Goal: Answer question/provide support: Share knowledge or assist other users

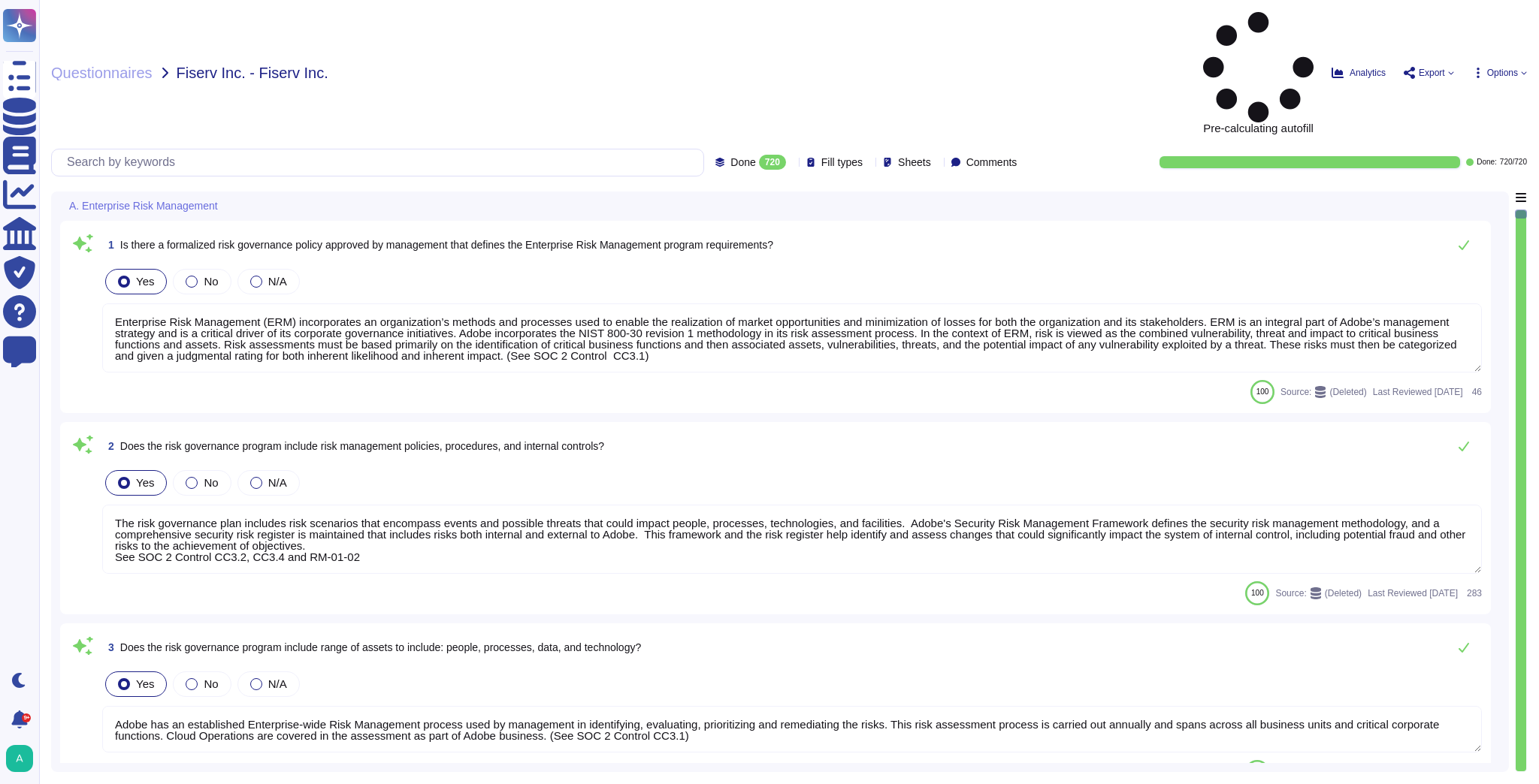
type textarea "Enterprise Risk Management (ERM) incorporates an organization’s methods and pro…"
type textarea "The risk governance plan includes risk scenarios that encompass events and poss…"
type textarea "Adobe has an established Enterprise-wide Risk Management process used by manage…"
type textarea "Adobe has a comprehensive technology risk management strategy that is well-esta…"
type textarea "The risk governance plan is approved by senior management and/or the board of d…"
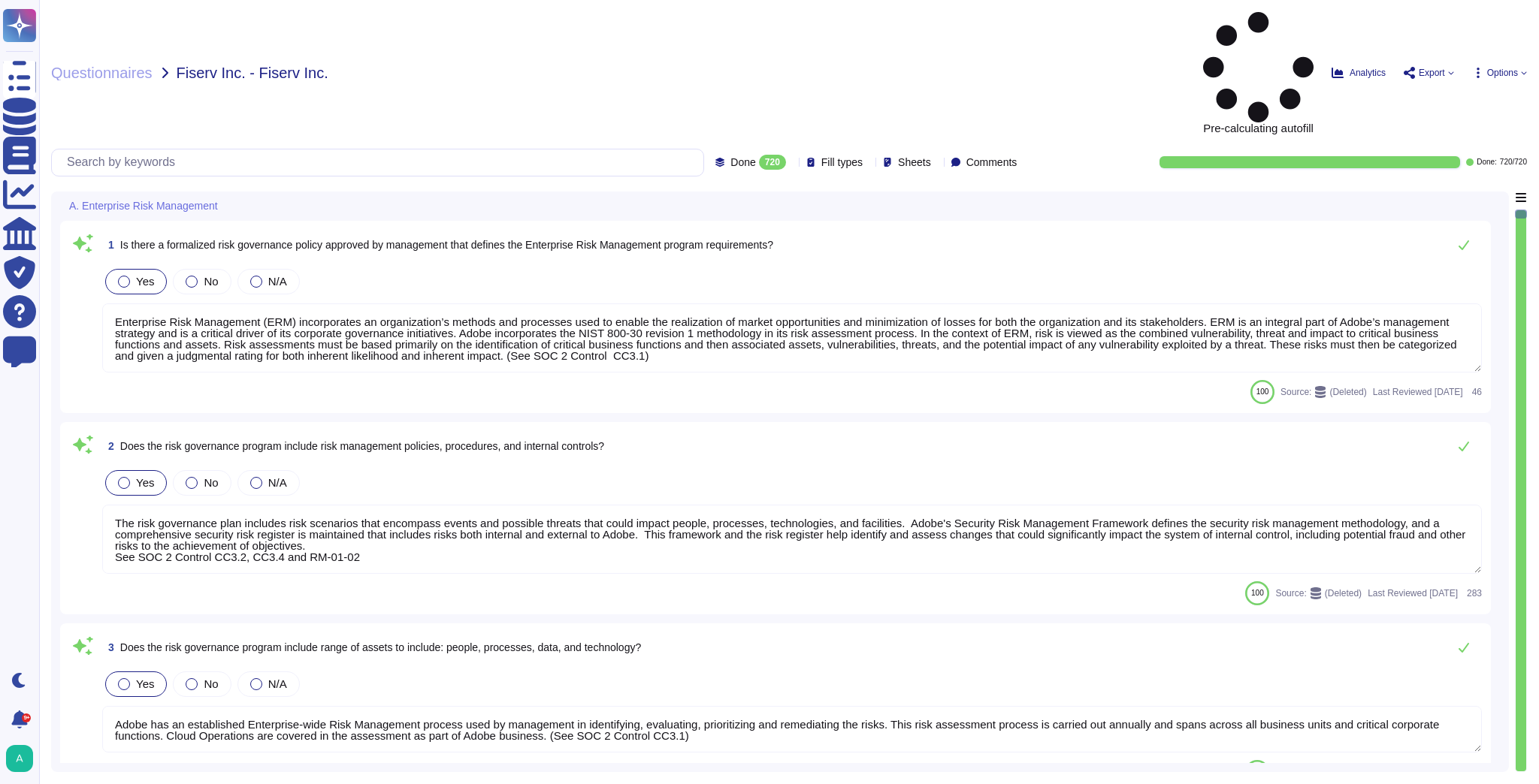
type textarea "Lorem ipsumdol sitametco ad elitsedd e tempori utlabore etdolorem aliquaen ad m…"
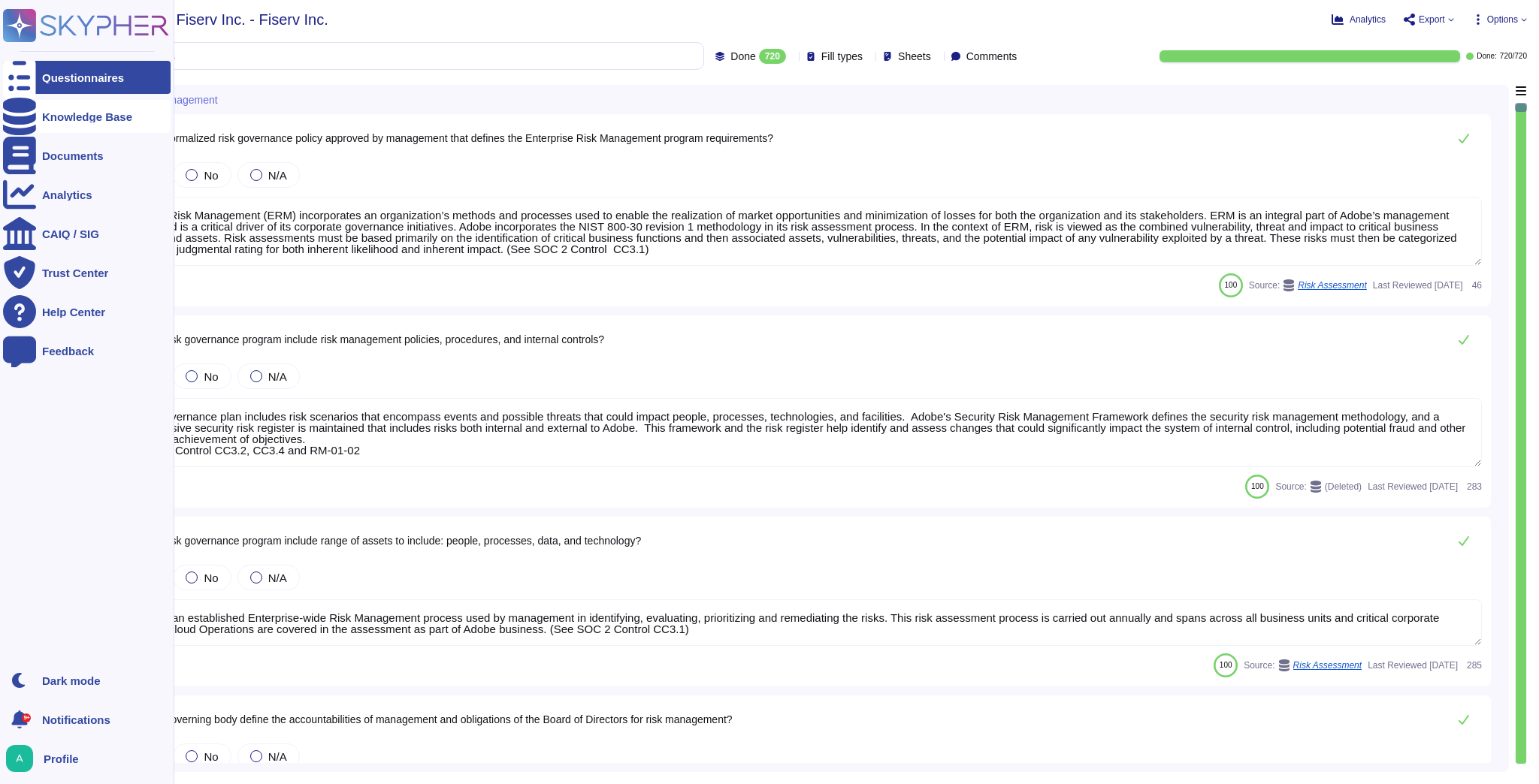
click at [51, 123] on div "Knowledge Base" at bounding box center [87, 117] width 168 height 33
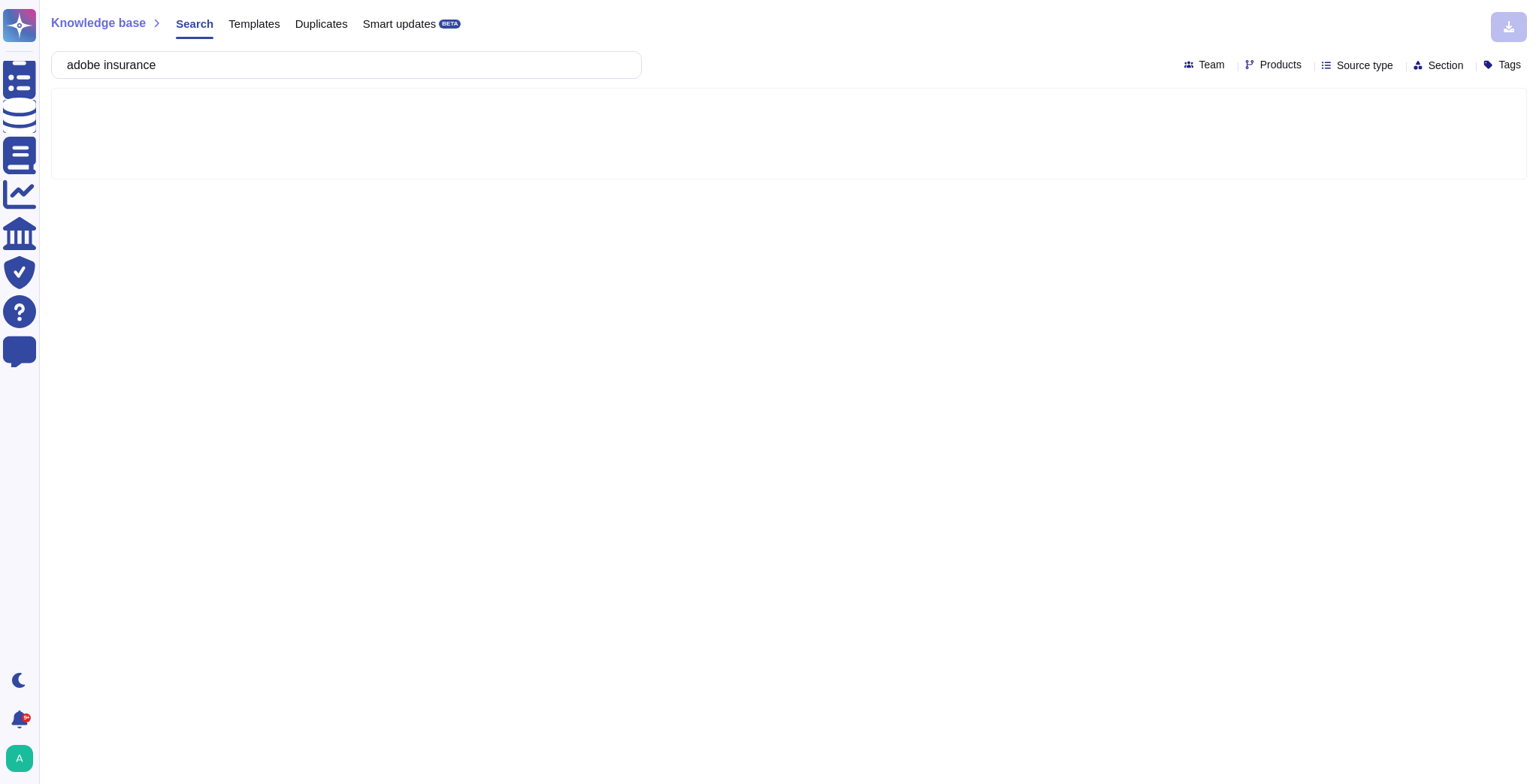
type input "adobe insurance"
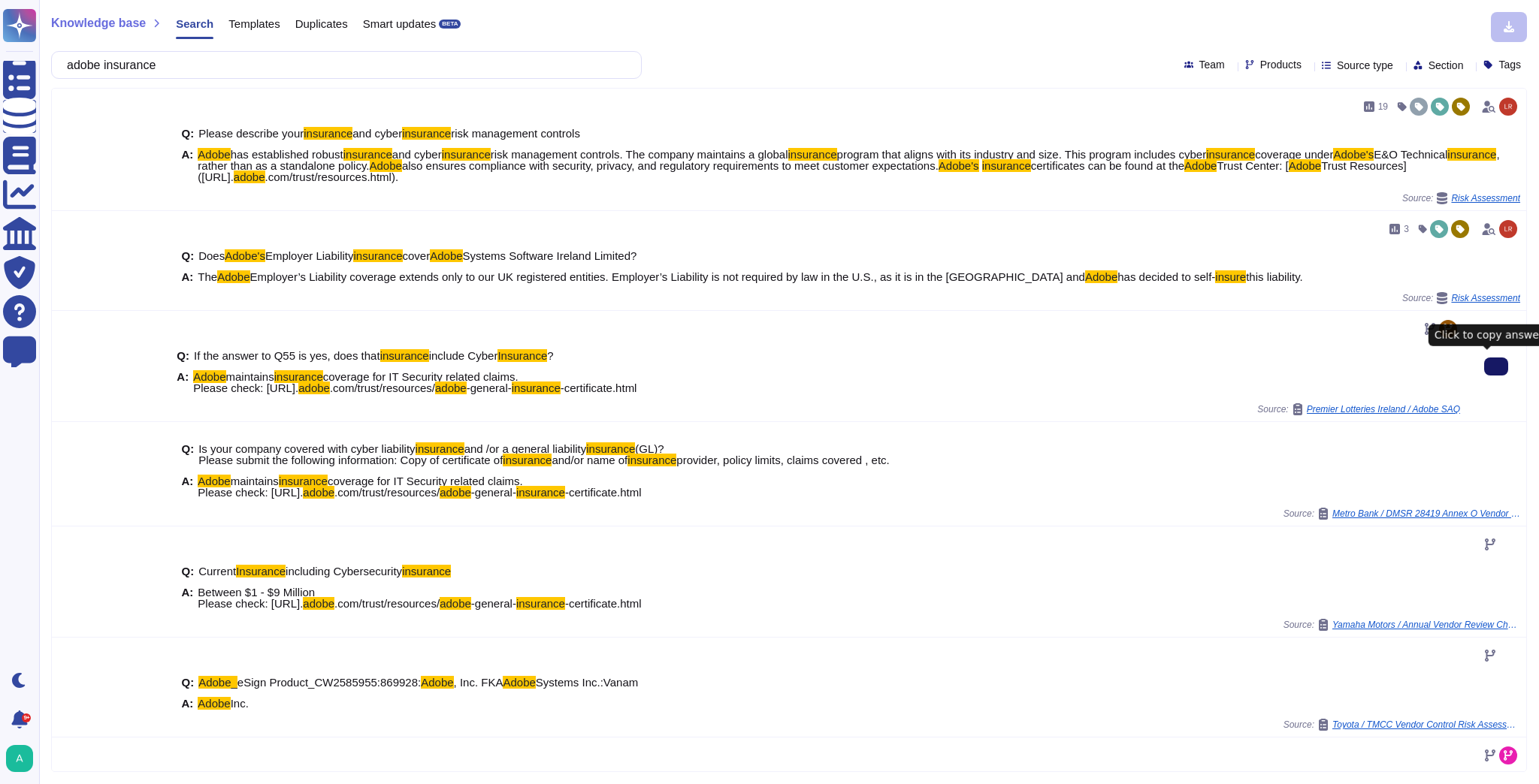
click at [1496, 367] on icon at bounding box center [1496, 367] width 0 height 0
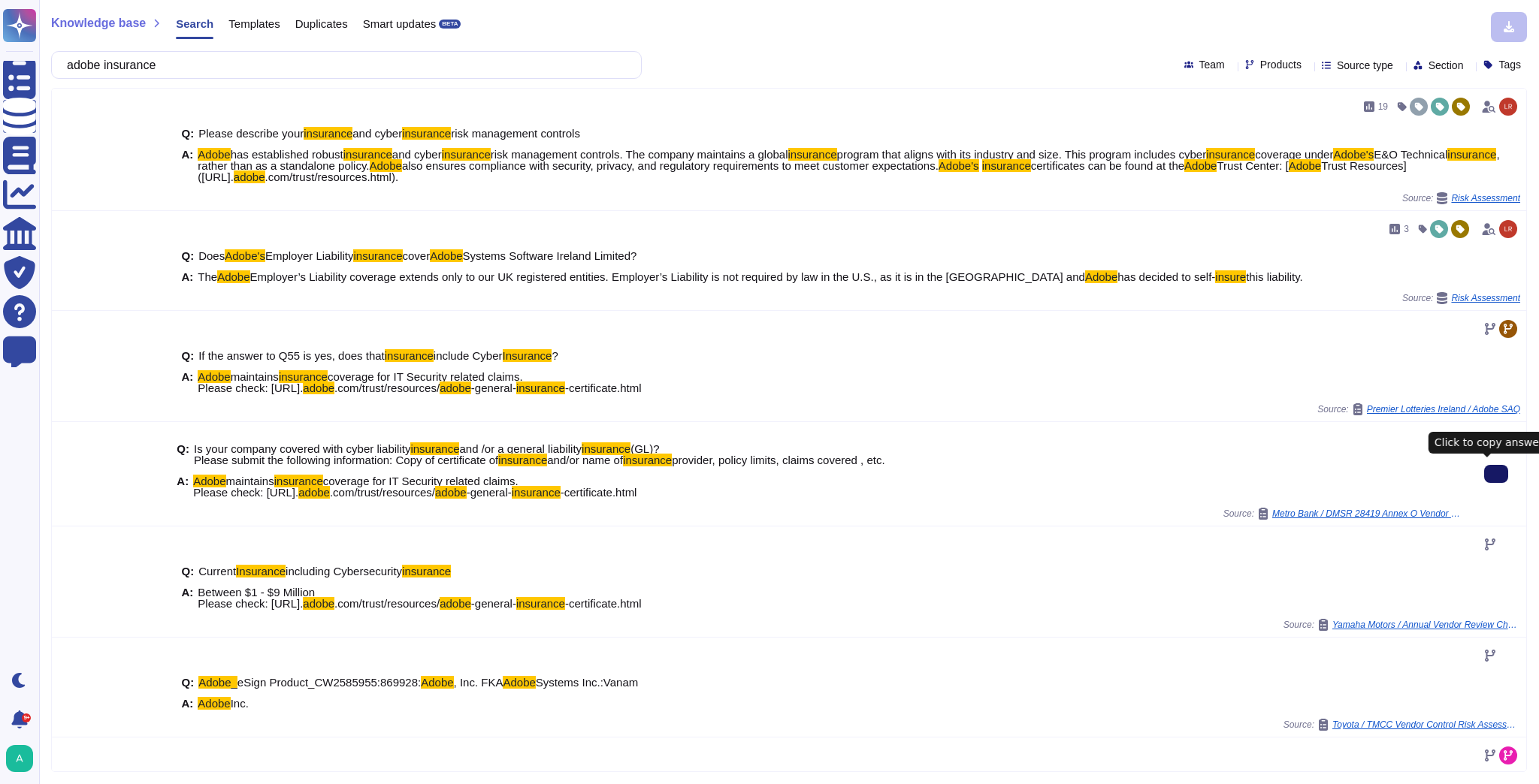
click at [1497, 479] on button at bounding box center [1496, 475] width 24 height 18
